Goal: Task Accomplishment & Management: Use online tool/utility

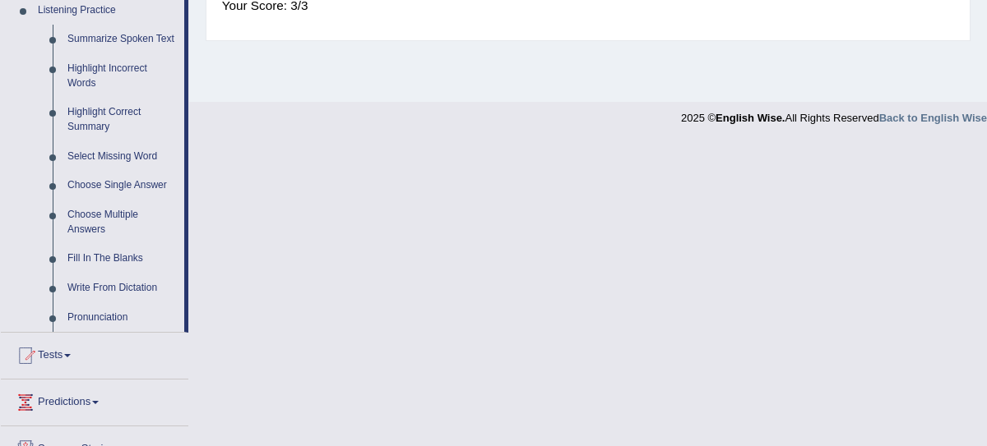
scroll to position [857, 0]
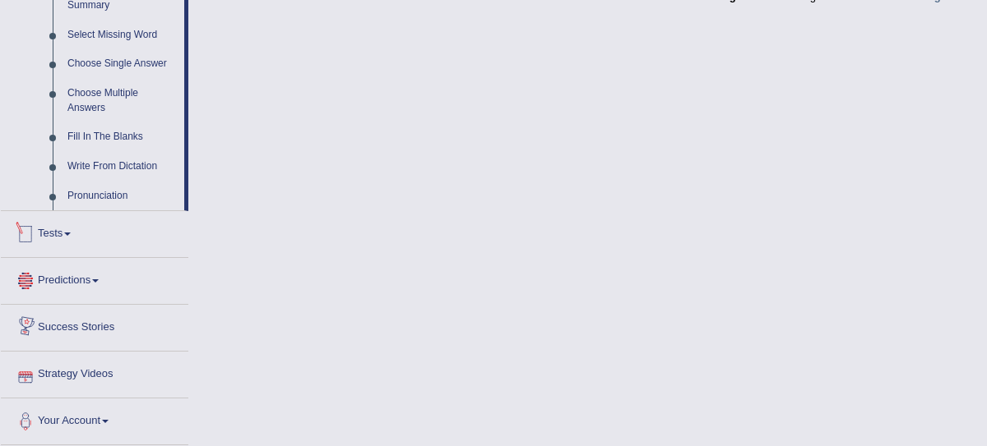
click at [58, 242] on link "Tests" at bounding box center [94, 231] width 187 height 41
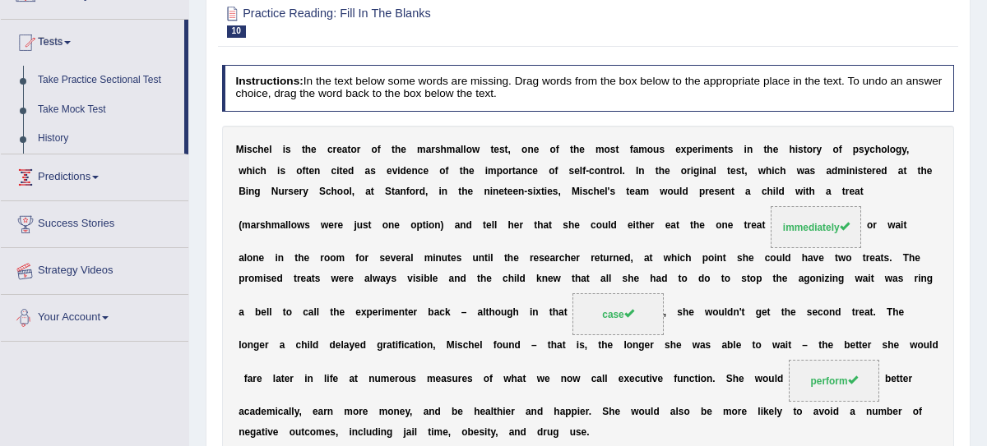
scroll to position [112, 0]
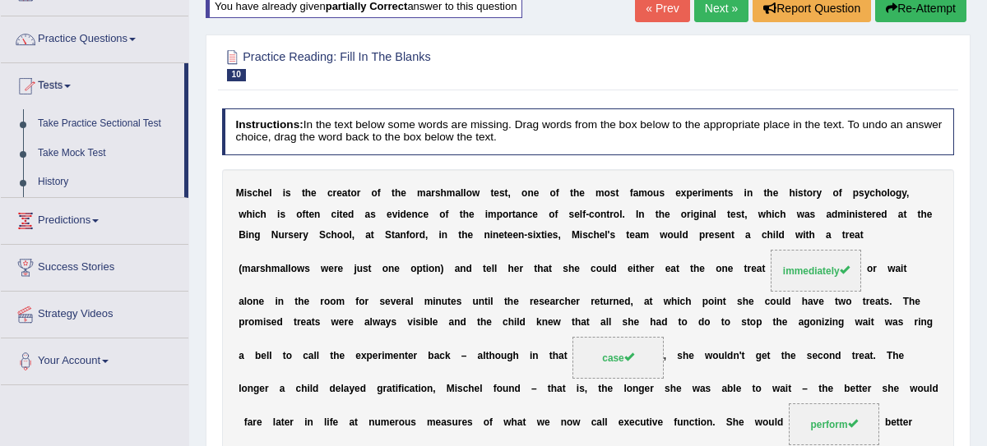
click at [81, 224] on link "Predictions" at bounding box center [94, 218] width 187 height 41
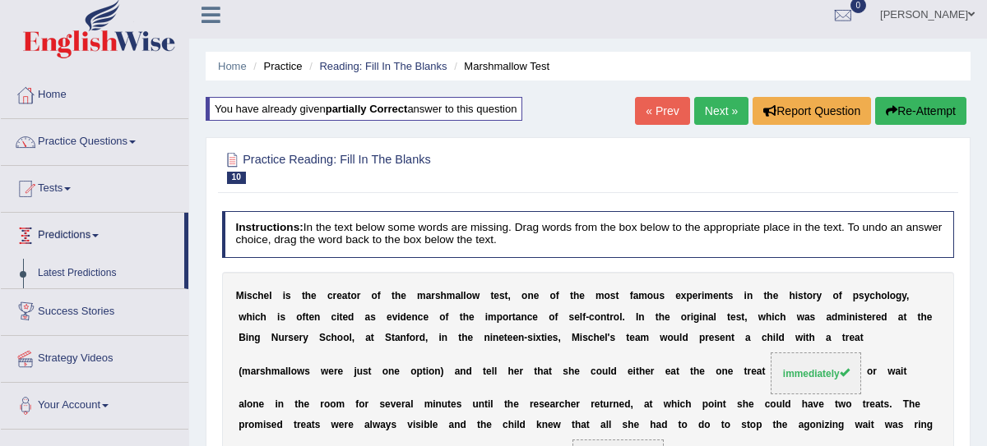
scroll to position [0, 0]
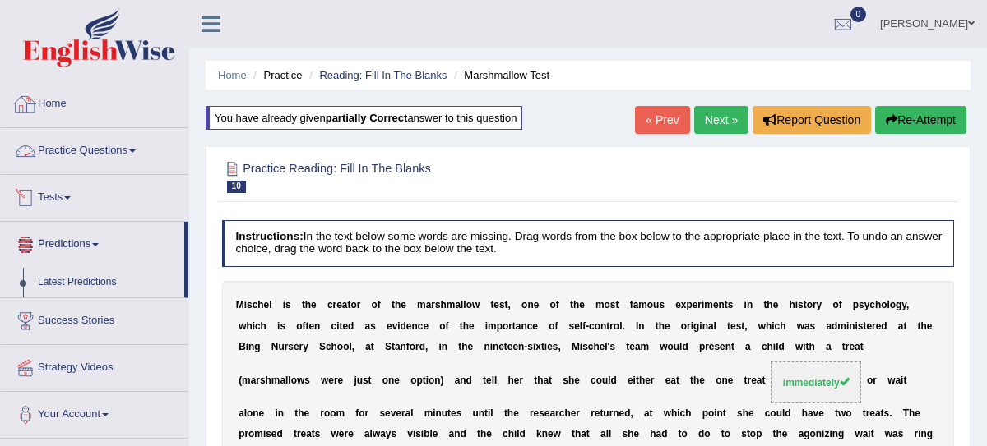
click at [67, 184] on link "Tests" at bounding box center [94, 195] width 187 height 41
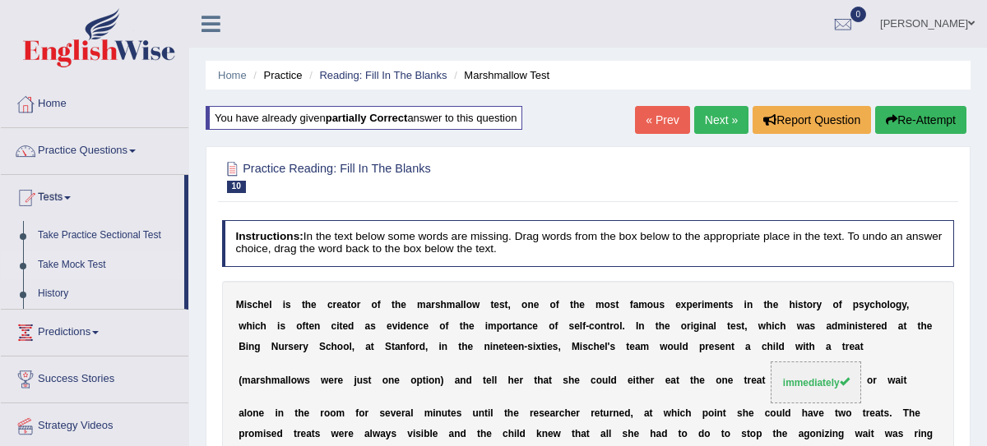
click at [77, 269] on link "Take Mock Test" at bounding box center [107, 266] width 154 height 30
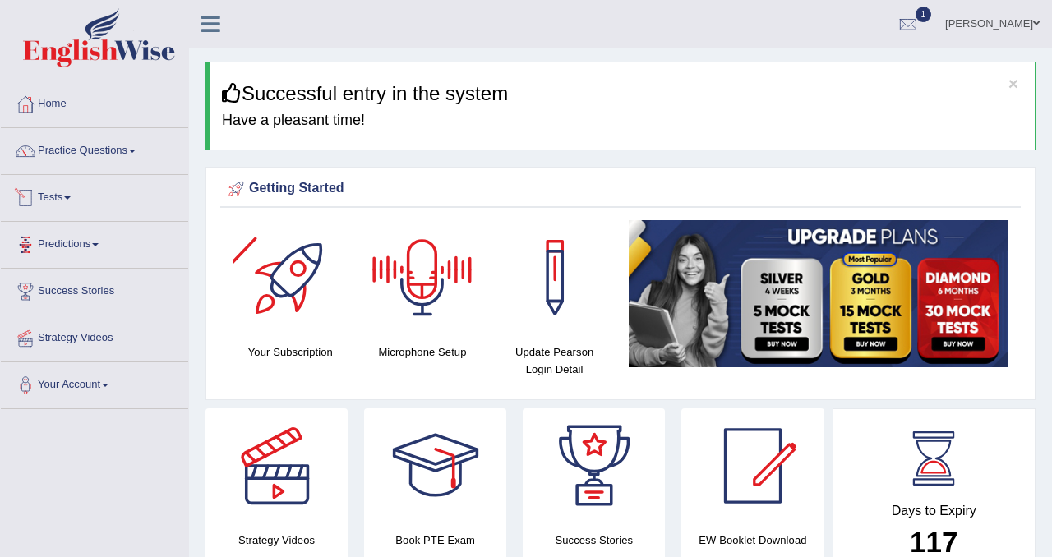
click at [72, 200] on link "Tests" at bounding box center [94, 195] width 187 height 41
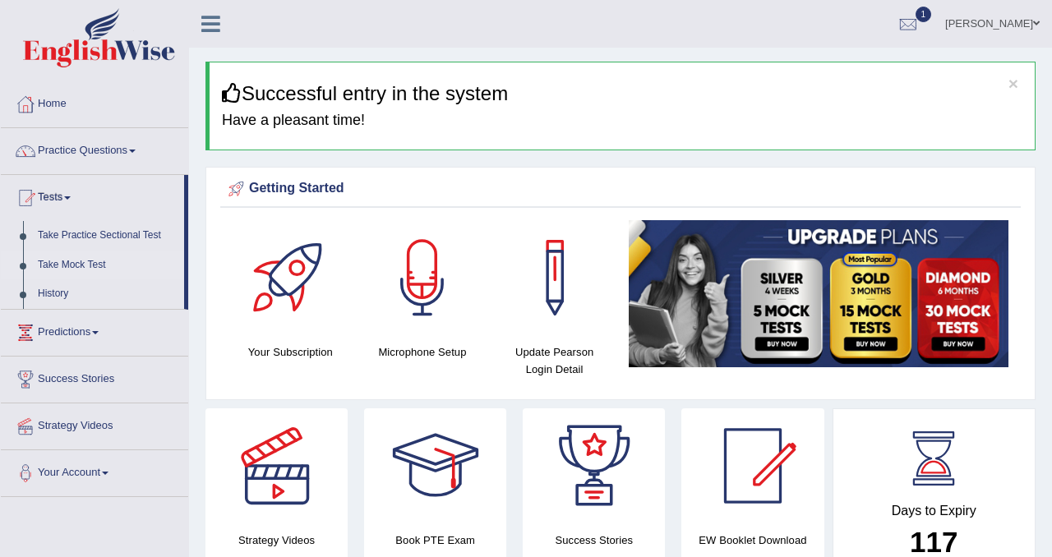
click at [68, 263] on link "Take Mock Test" at bounding box center [107, 266] width 154 height 30
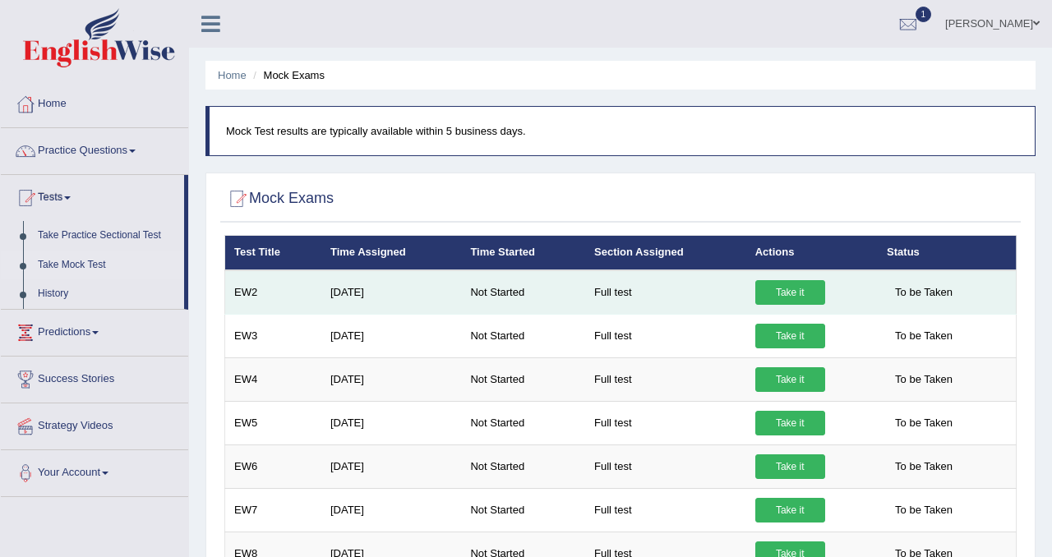
click at [784, 297] on link "Take it" at bounding box center [790, 292] width 70 height 25
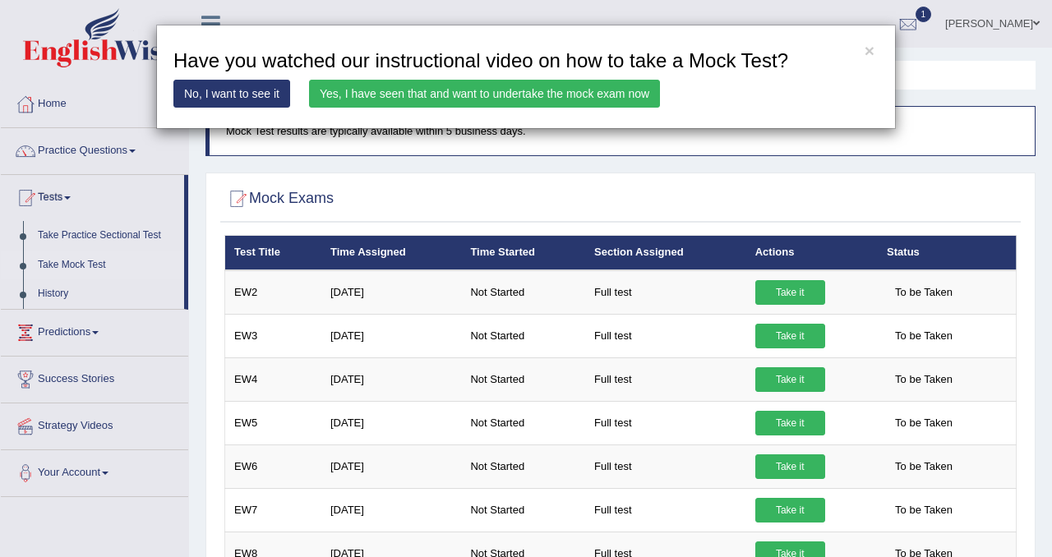
click at [445, 90] on link "Yes, I have seen that and want to undertake the mock exam now" at bounding box center [484, 94] width 351 height 28
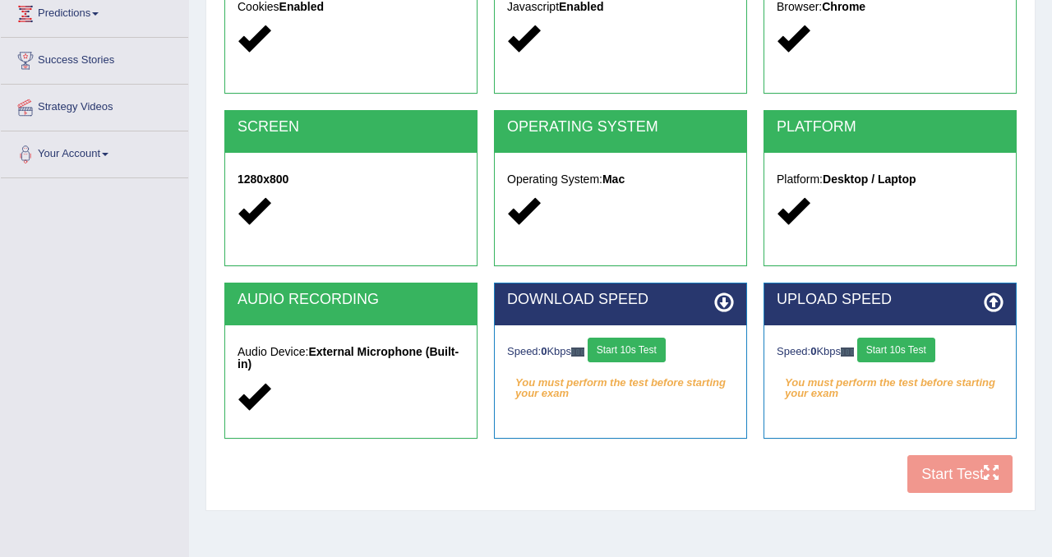
scroll to position [233, 0]
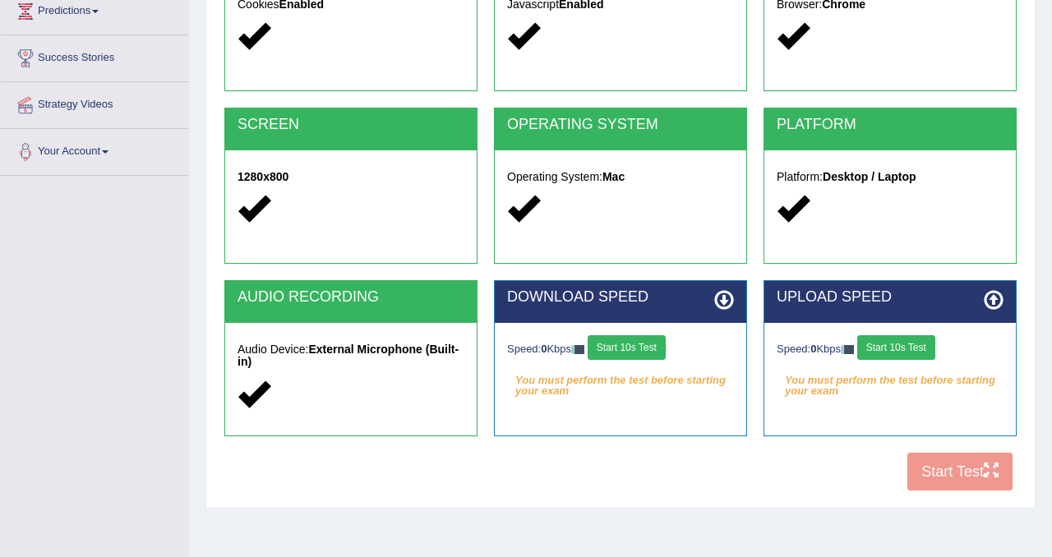
click at [650, 355] on button "Start 10s Test" at bounding box center [627, 347] width 78 height 25
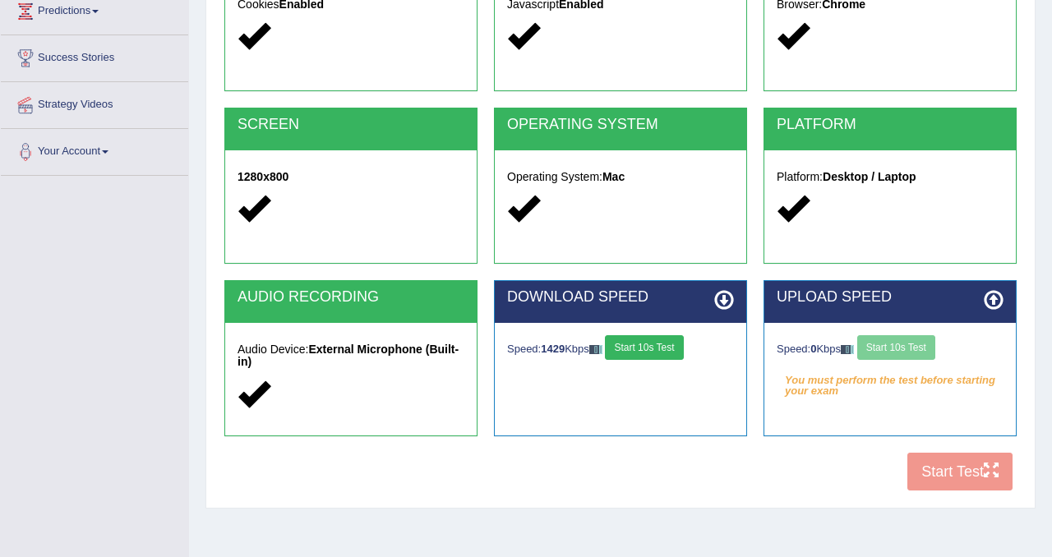
click at [908, 346] on div "Speed: 0 Kbps Start 10s Test" at bounding box center [890, 349] width 227 height 29
click at [908, 346] on button "Start 10s Test" at bounding box center [896, 347] width 78 height 25
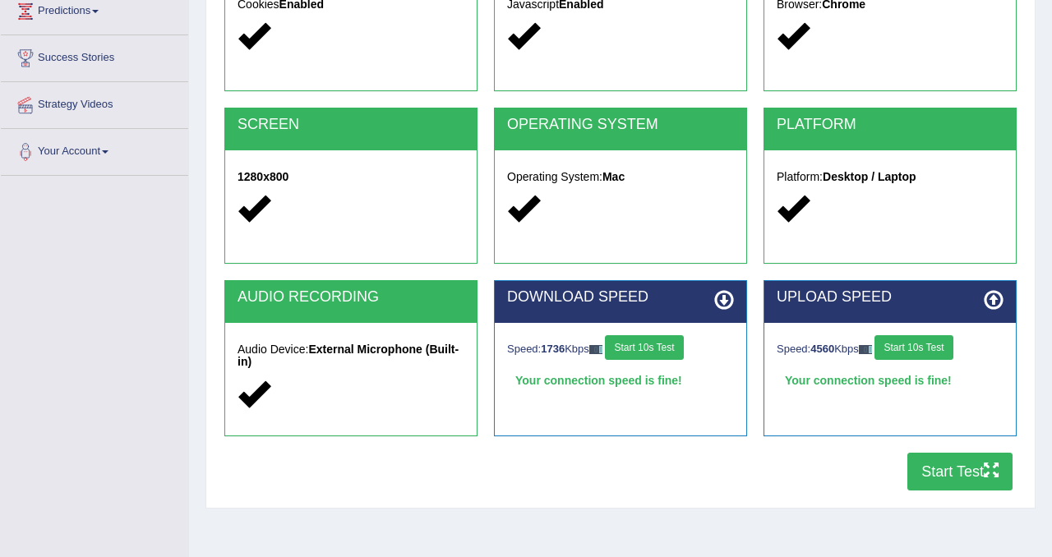
click at [950, 457] on button "Start Test" at bounding box center [960, 472] width 105 height 38
